Goal: Information Seeking & Learning: Learn about a topic

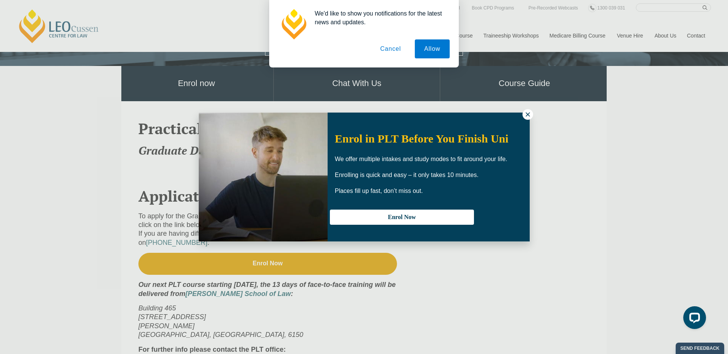
click at [391, 50] on button "Cancel" at bounding box center [391, 48] width 40 height 19
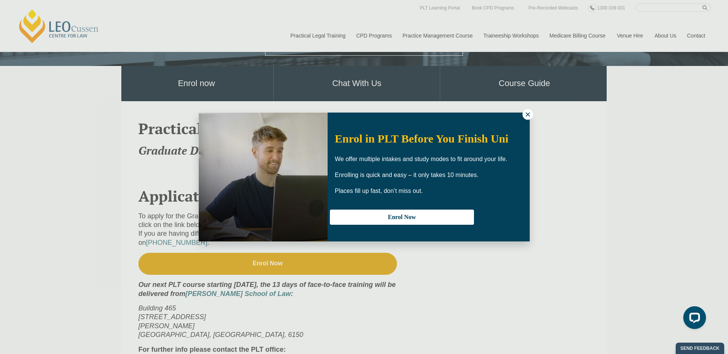
click at [525, 114] on icon at bounding box center [527, 114] width 7 height 7
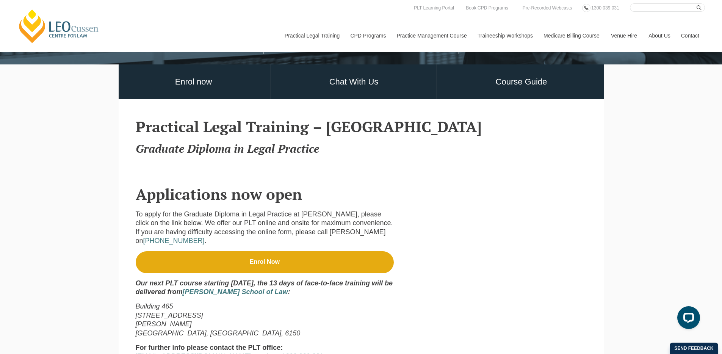
click at [229, 226] on p "To apply for the Graduate Diploma in Legal Practice at Leo Cussen, please click…" at bounding box center [265, 228] width 259 height 36
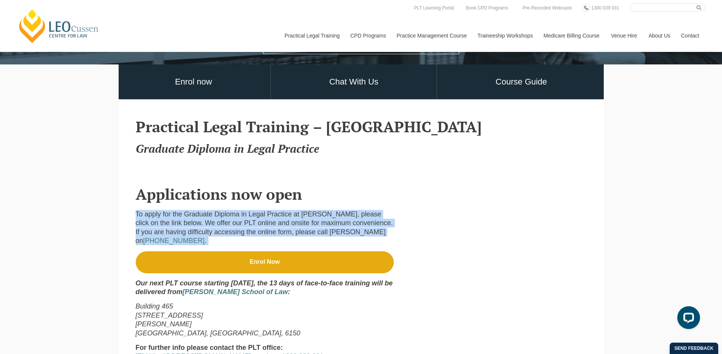
click at [229, 226] on p "To apply for the Graduate Diploma in Legal Practice at Leo Cussen, please click…" at bounding box center [265, 228] width 259 height 36
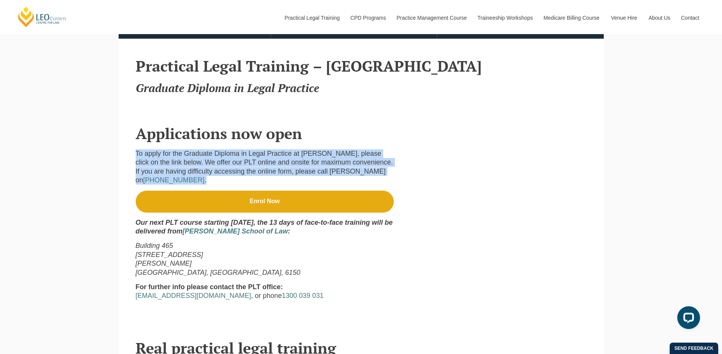
scroll to position [290, 0]
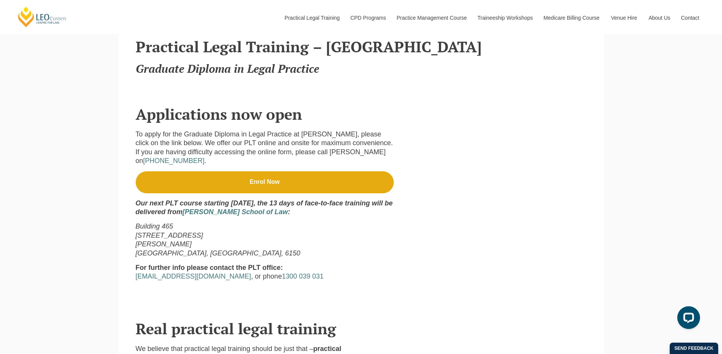
click at [226, 199] on strong "Our next PLT course starting 8 February, the 13 days of face-to-face training w…" at bounding box center [264, 207] width 257 height 16
click at [172, 208] on strong "Our next PLT course starting 8 February, the 13 days of face-to-face training w…" at bounding box center [264, 207] width 257 height 16
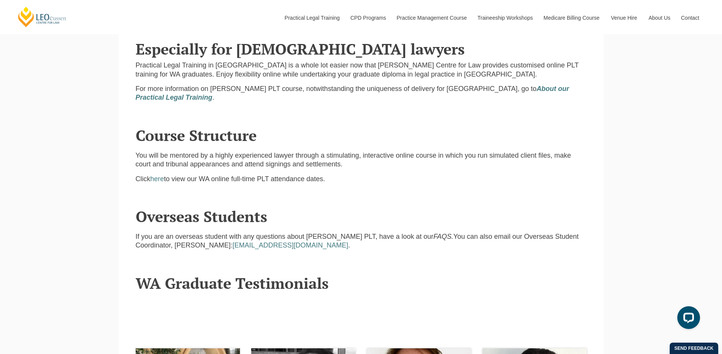
scroll to position [839, 0]
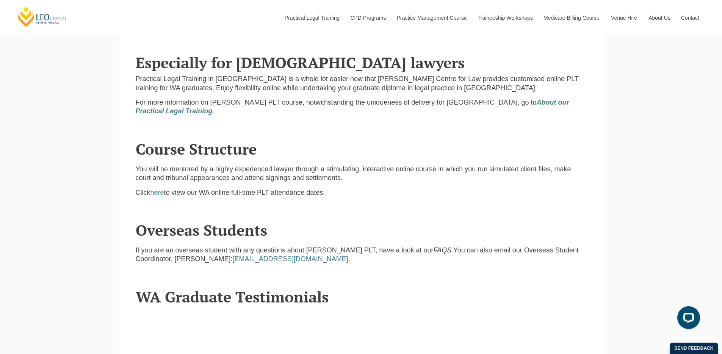
click at [287, 166] on p "You will be mentored by a highly experienced lawyer through a stimulating, inte…" at bounding box center [361, 174] width 451 height 18
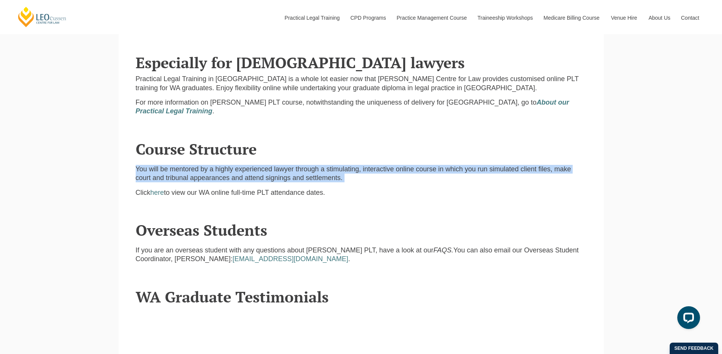
click at [287, 166] on p "You will be mentored by a highly experienced lawyer through a stimulating, inte…" at bounding box center [361, 174] width 451 height 18
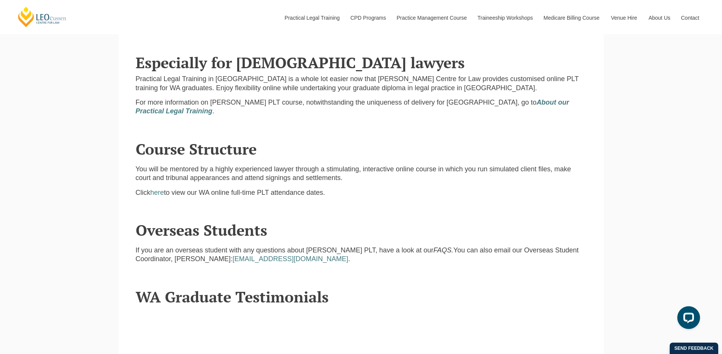
click at [329, 165] on p "You will be mentored by a highly experienced lawyer through a stimulating, inte…" at bounding box center [361, 174] width 451 height 18
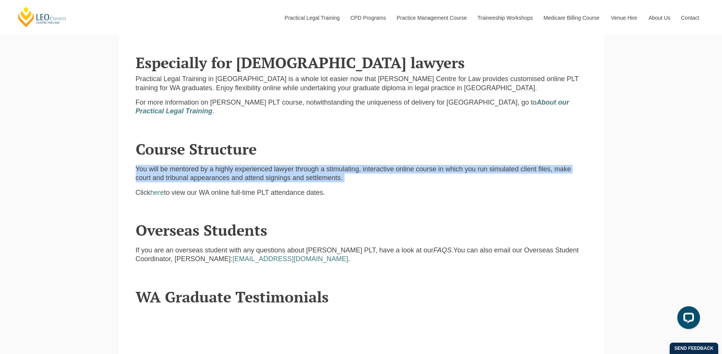
click at [329, 165] on p "You will be mentored by a highly experienced lawyer through a stimulating, inte…" at bounding box center [361, 174] width 451 height 18
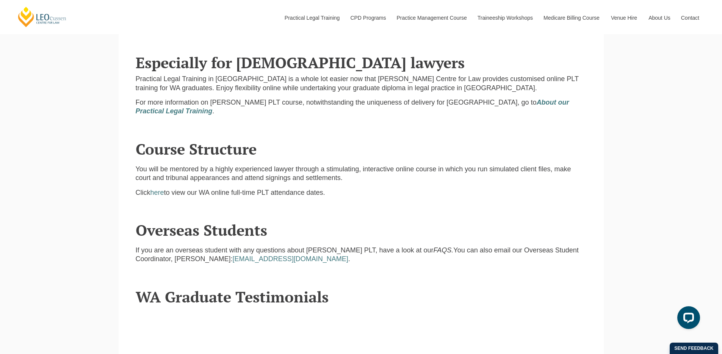
click at [199, 174] on p "You will be mentored by a highly experienced lawyer through a stimulating, inte…" at bounding box center [361, 174] width 451 height 18
click at [198, 174] on p "You will be mentored by a highly experienced lawyer through a stimulating, inte…" at bounding box center [361, 174] width 451 height 18
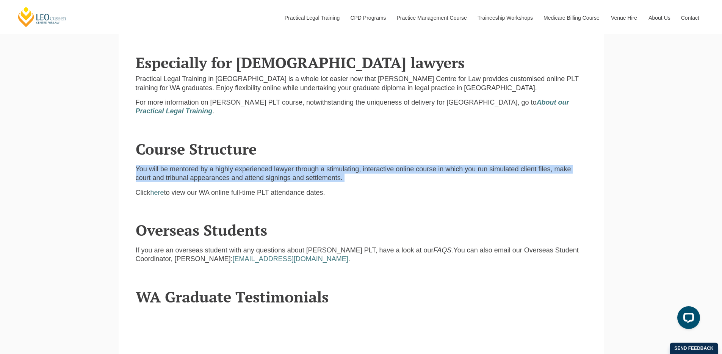
click at [198, 174] on p "You will be mentored by a highly experienced lawyer through a stimulating, inte…" at bounding box center [361, 174] width 451 height 18
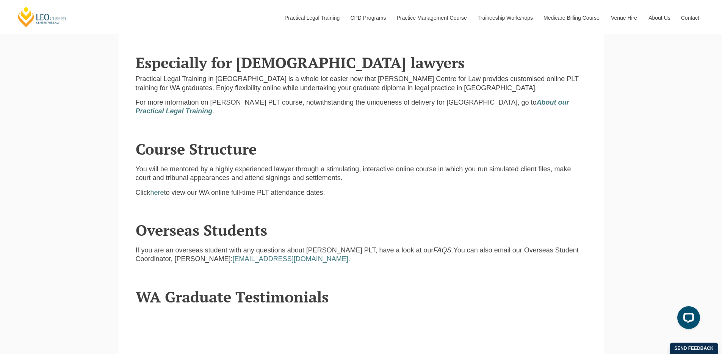
click at [196, 188] on p "Click here to view our WA online full-time PLT attendance dates." at bounding box center [361, 192] width 451 height 9
click at [213, 188] on p "Click here to view our WA online full-time PLT attendance dates." at bounding box center [361, 192] width 451 height 9
click at [262, 188] on p "Click here to view our WA online full-time PLT attendance dates." at bounding box center [361, 192] width 451 height 9
click at [261, 188] on p "Click here to view our WA online full-time PLT attendance dates." at bounding box center [361, 192] width 451 height 9
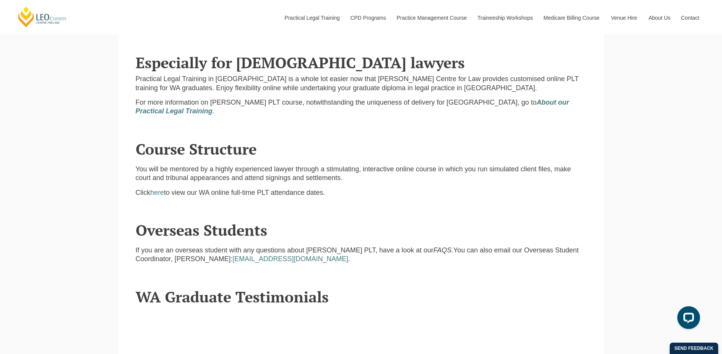
click at [243, 188] on p "Click here to view our WA online full-time PLT attendance dates." at bounding box center [361, 192] width 451 height 9
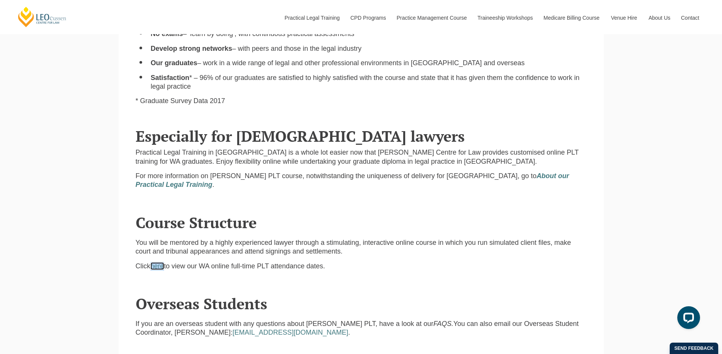
scroll to position [762, 0]
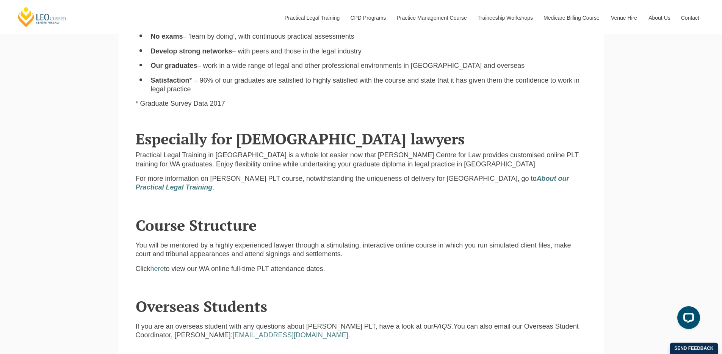
click at [318, 155] on p "Practical Legal Training in Western Australia is a whole lot easier now that Le…" at bounding box center [361, 160] width 451 height 18
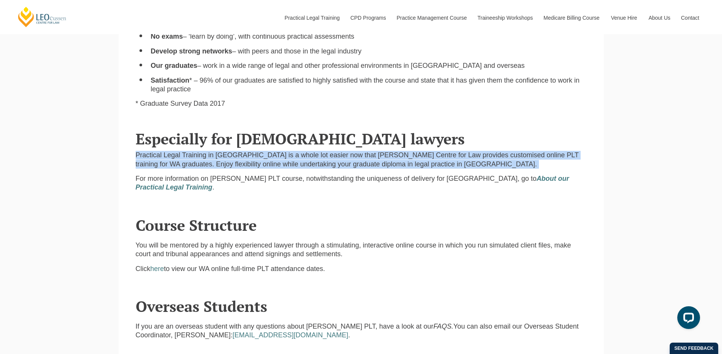
click at [318, 155] on p "Practical Legal Training in Western Australia is a whole lot easier now that Le…" at bounding box center [361, 160] width 451 height 18
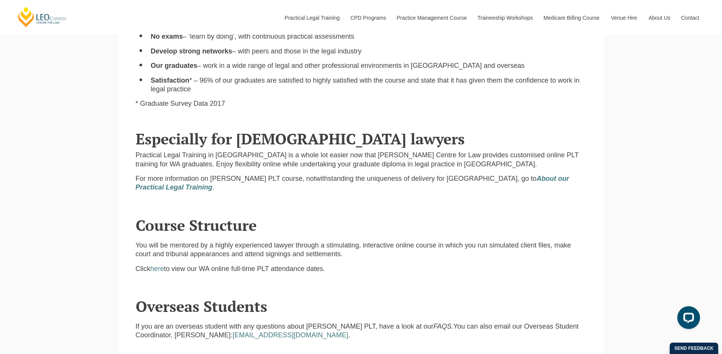
click at [317, 151] on p "Practical Legal Training in Western Australia is a whole lot easier now that Le…" at bounding box center [361, 160] width 451 height 18
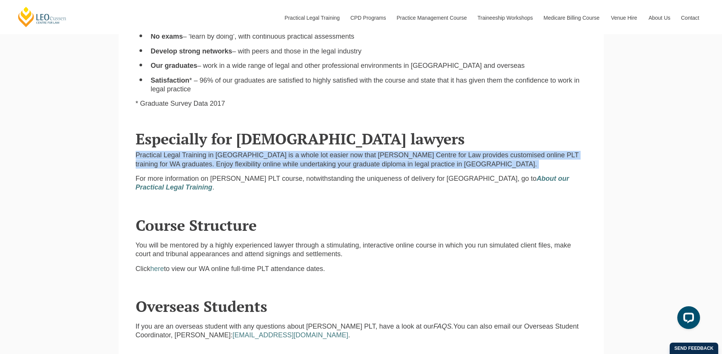
click at [317, 151] on p "Practical Legal Training in Western Australia is a whole lot easier now that Le…" at bounding box center [361, 160] width 451 height 18
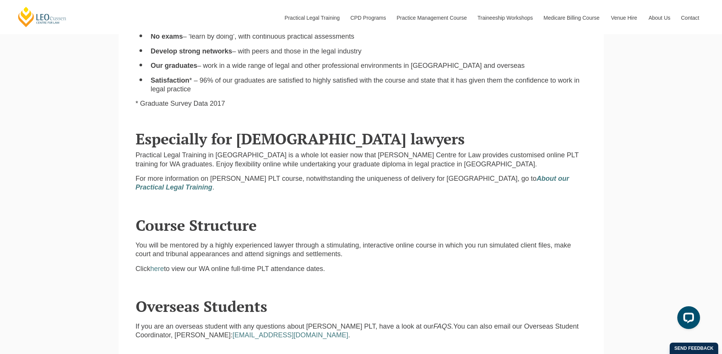
click at [216, 158] on p "Practical Legal Training in Western Australia is a whole lot easier now that Le…" at bounding box center [361, 160] width 451 height 18
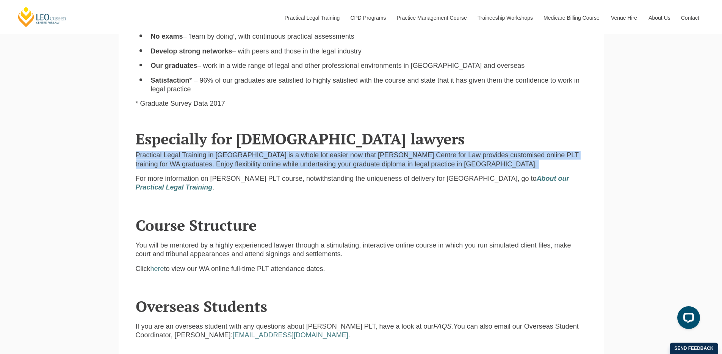
click at [216, 158] on p "Practical Legal Training in Western Australia is a whole lot easier now that Le…" at bounding box center [361, 160] width 451 height 18
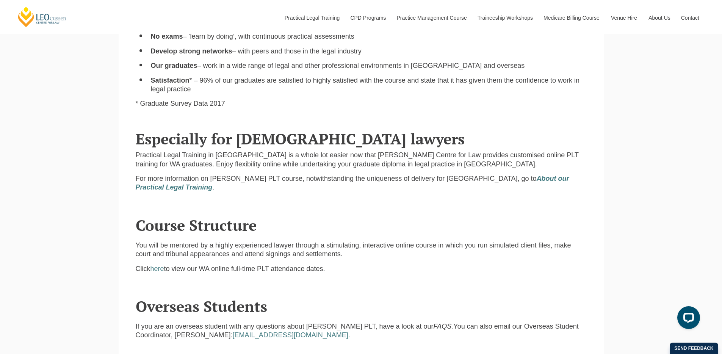
click at [211, 174] on p "For more information on Leo Cussen’s PLT course, notwithstanding the uniqueness…" at bounding box center [361, 183] width 451 height 18
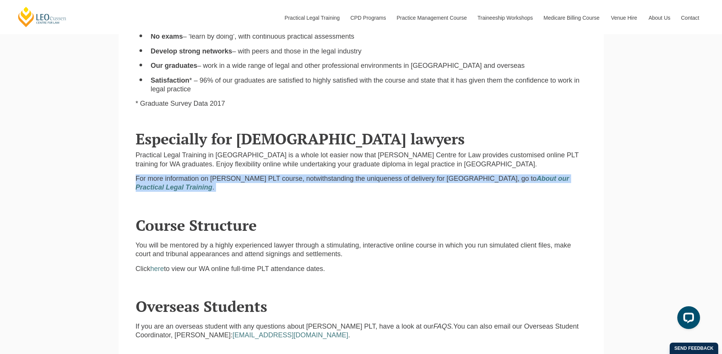
click at [211, 174] on p "For more information on Leo Cussen’s PLT course, notwithstanding the uniqueness…" at bounding box center [361, 183] width 451 height 18
click at [367, 174] on p "For more information on Leo Cussen’s PLT course, notwithstanding the uniqueness…" at bounding box center [361, 183] width 451 height 18
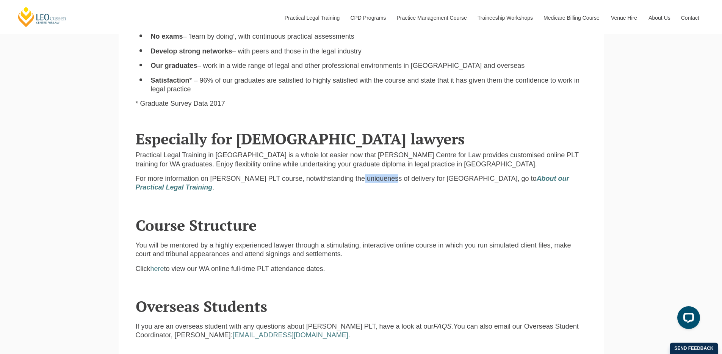
click at [367, 174] on p "For more information on Leo Cussen’s PLT course, notwithstanding the uniqueness…" at bounding box center [361, 183] width 451 height 18
drag, startPoint x: 440, startPoint y: 169, endPoint x: 436, endPoint y: 168, distance: 4.3
click at [440, 174] on p "For more information on Leo Cussen’s PLT course, notwithstanding the uniqueness…" at bounding box center [361, 183] width 451 height 18
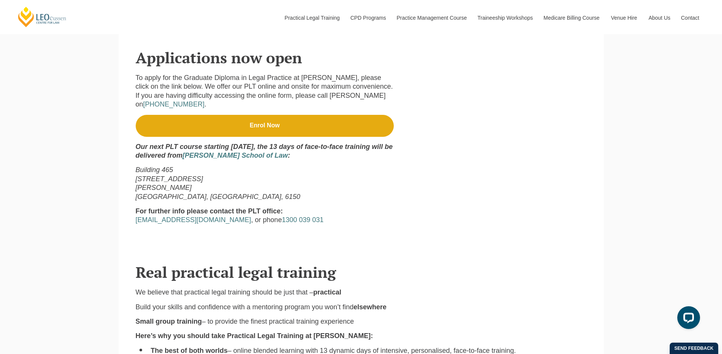
scroll to position [345, 0]
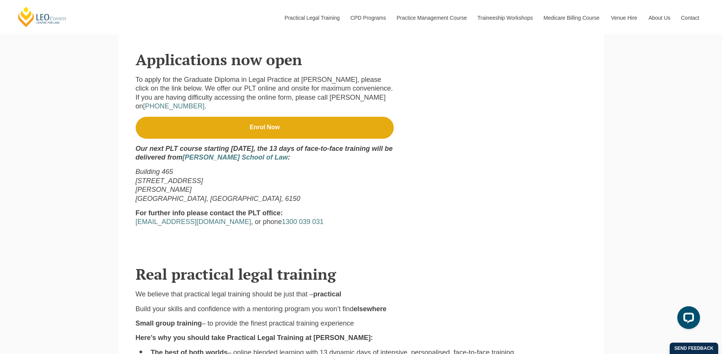
click at [181, 145] on strong "Our next PLT course starting 8 February, the 13 days of face-to-face training w…" at bounding box center [264, 153] width 257 height 16
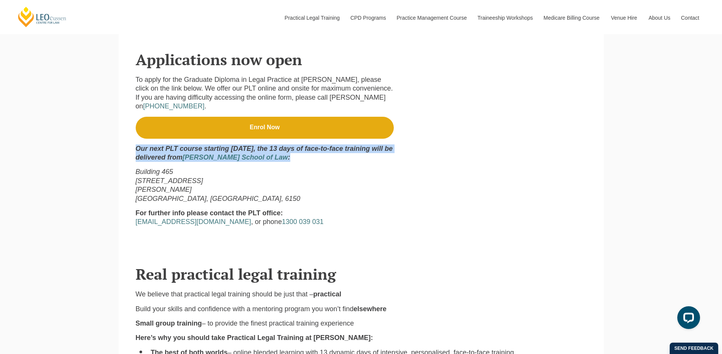
click at [181, 145] on strong "Our next PLT course starting 8 February, the 13 days of face-to-face training w…" at bounding box center [264, 153] width 257 height 16
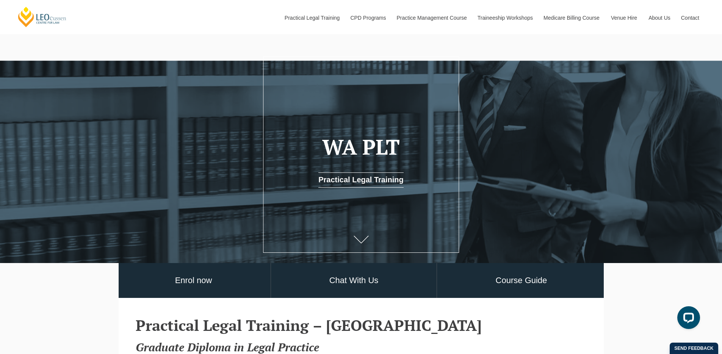
scroll to position [120, 0]
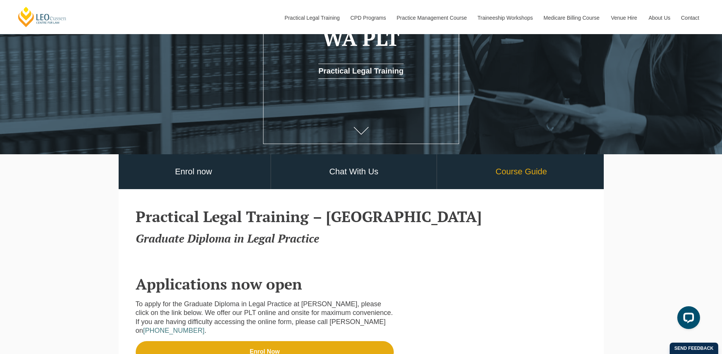
click at [482, 169] on link "Course Guide" at bounding box center [521, 171] width 168 height 35
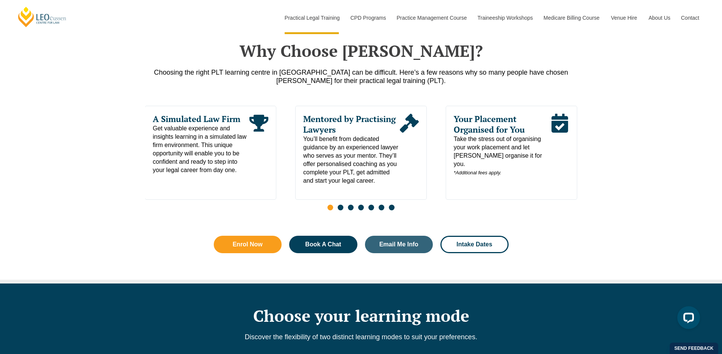
scroll to position [390, 0]
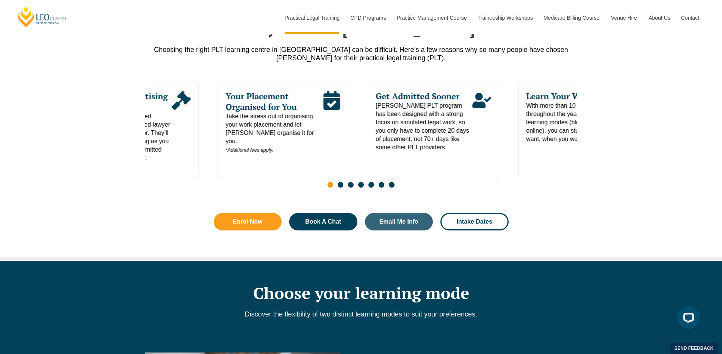
click at [218, 173] on div "Your Placement Organised for You Take the stress out of organising your work pl…" at bounding box center [284, 130] width 132 height 94
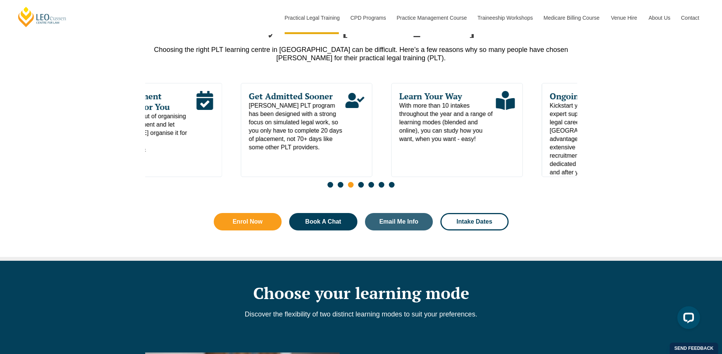
click at [391, 150] on div "Learn Your Way With more than 10 intakes throughout the year and a range of lea…" at bounding box center [457, 130] width 132 height 94
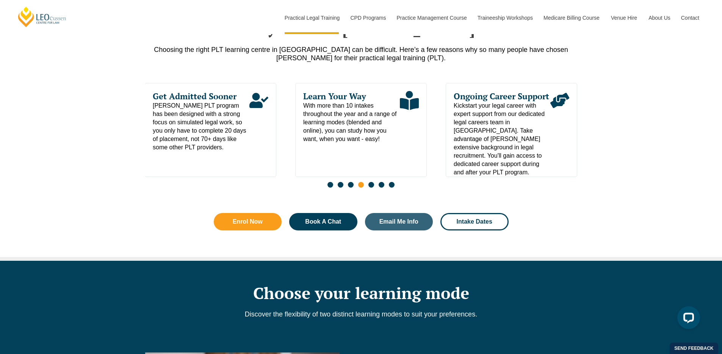
drag, startPoint x: 488, startPoint y: 123, endPoint x: 277, endPoint y: 149, distance: 212.4
click at [277, 149] on div "Learn Your Way With more than 10 intakes throughout the year and a range of lea…" at bounding box center [361, 137] width 432 height 109
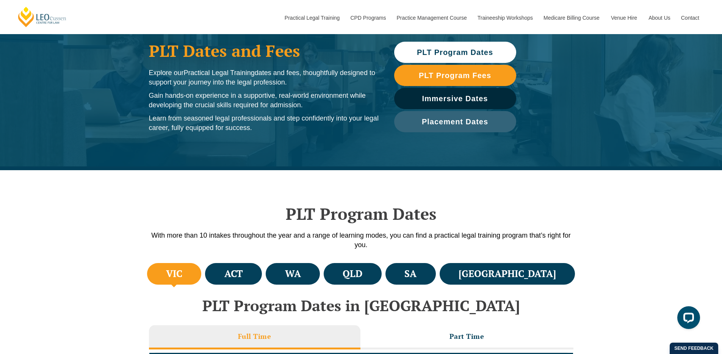
scroll to position [177, 0]
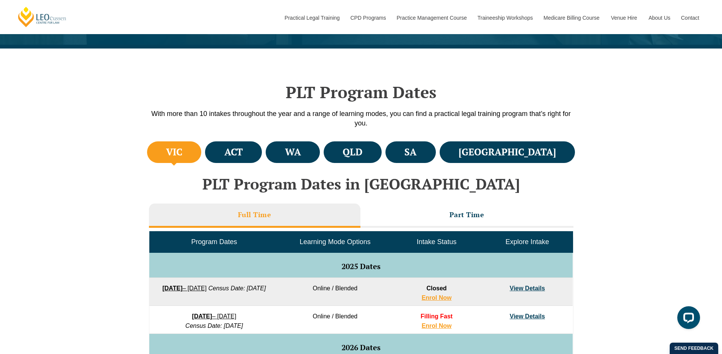
click at [314, 136] on div "PLT Program Dates With more than 10 intakes throughout the year and a range of …" at bounding box center [361, 94] width 432 height 91
click at [317, 141] on ul "VIC ACT WA QLD SA NSW" at bounding box center [361, 152] width 432 height 25
click at [301, 147] on h4 "WA" at bounding box center [293, 152] width 16 height 13
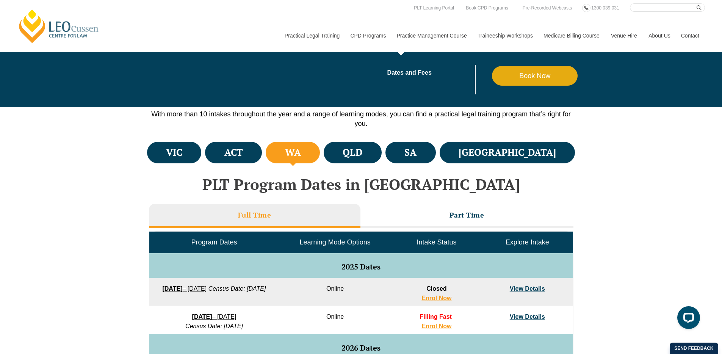
scroll to position [26, 0]
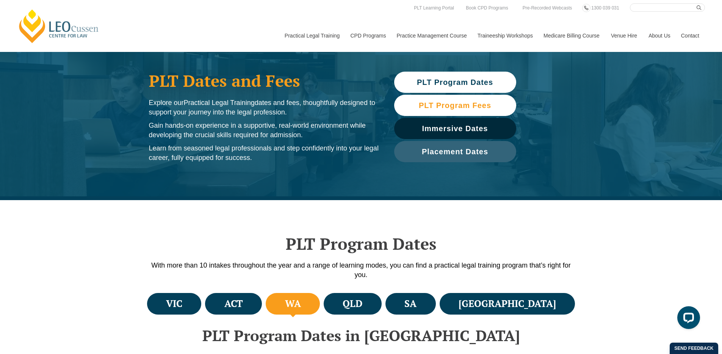
click at [433, 102] on span "PLT Program Fees" at bounding box center [455, 106] width 72 height 8
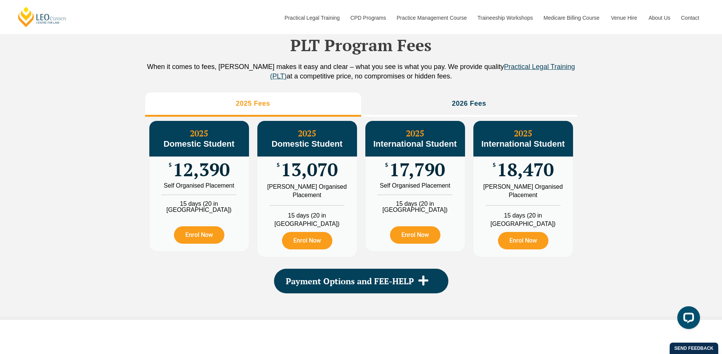
scroll to position [845, 0]
